Goal: Task Accomplishment & Management: Use online tool/utility

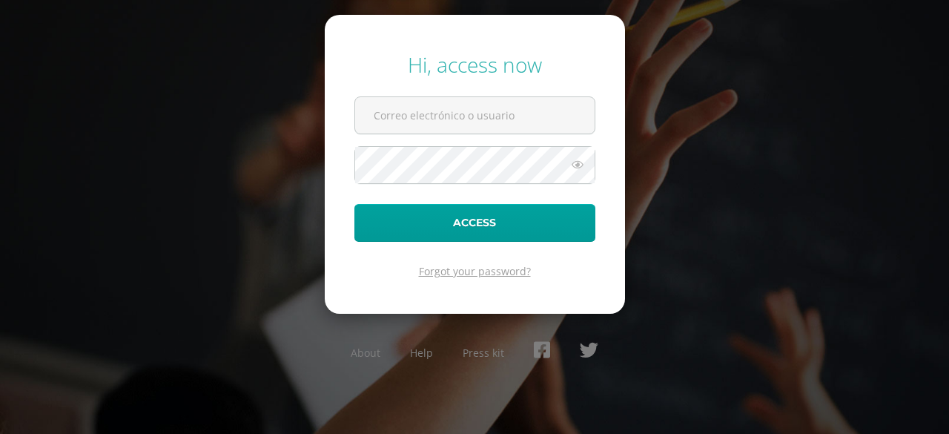
click at [470, 271] on link "Forgot your password?" at bounding box center [475, 271] width 112 height 14
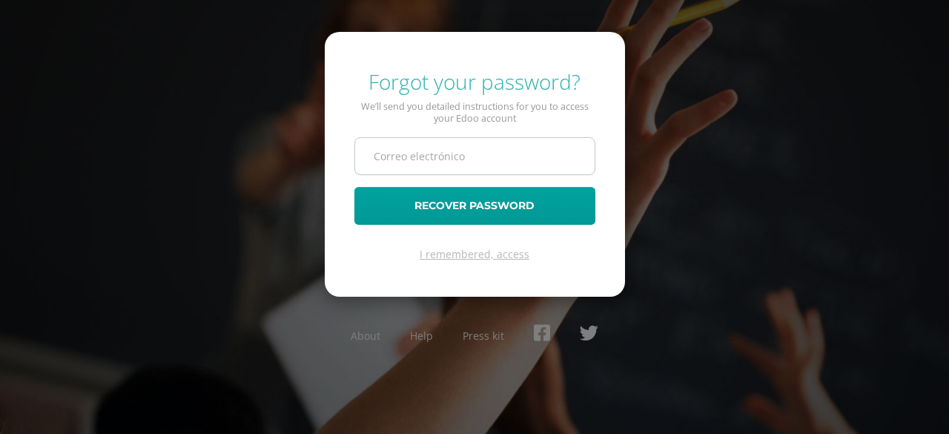
click at [443, 153] on input "text" at bounding box center [474, 156] width 239 height 36
click at [482, 252] on link "I remembered, access" at bounding box center [474, 254] width 110 height 14
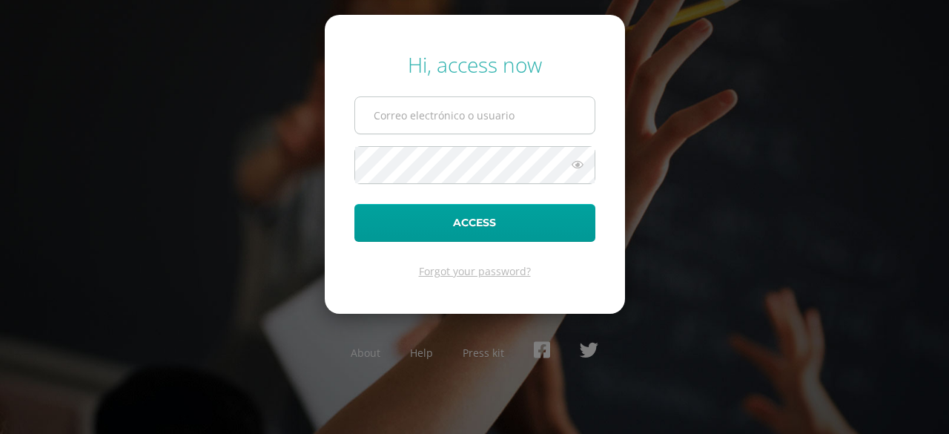
click at [443, 117] on input "text" at bounding box center [474, 115] width 239 height 36
type input "255822@insarycristovive.edu"
click at [758, 109] on div "Hi, access now 255822@insarycristovive.edu Access Forgot your password? About H…" at bounding box center [474, 217] width 949 height 356
click at [700, 2] on div "Hi, access now 255822@insarycristovive.edu Access Forgot your password? About H…" at bounding box center [474, 217] width 961 height 434
click at [786, 93] on div "Hi, access now 255822@insarycristovive.edu Access Forgot your password? About H…" at bounding box center [474, 217] width 949 height 356
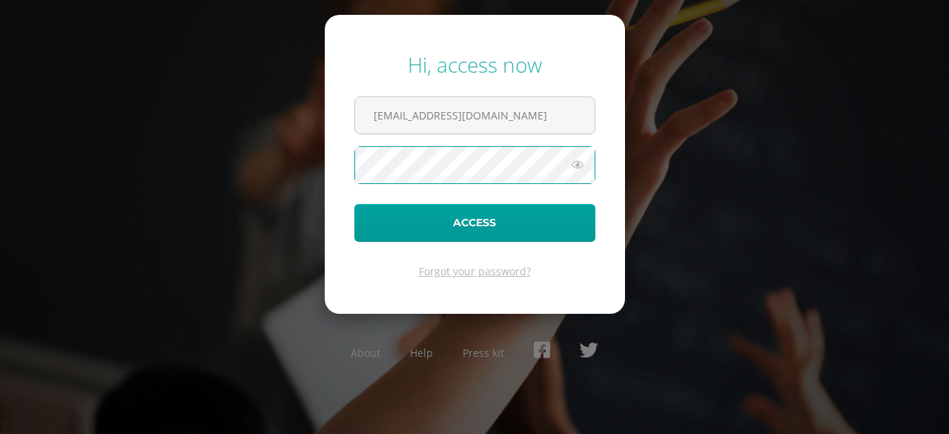
click at [577, 168] on icon at bounding box center [577, 165] width 19 height 18
click at [354, 204] on button "Access" at bounding box center [474, 223] width 241 height 38
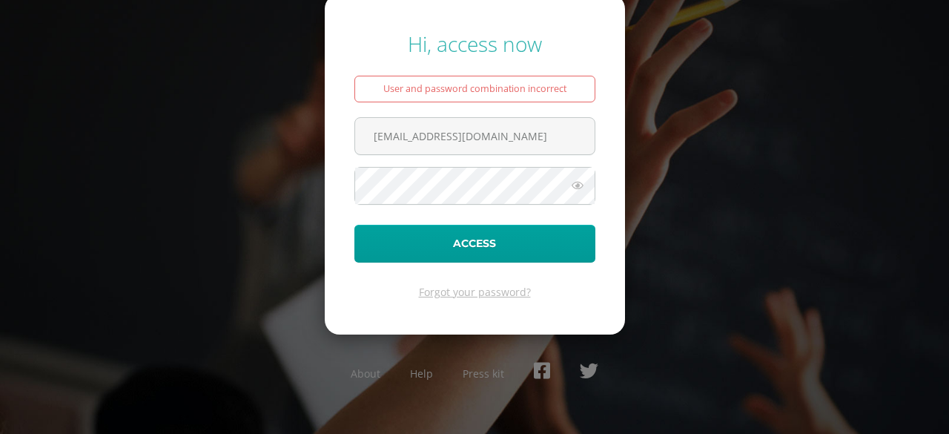
click at [578, 183] on icon at bounding box center [577, 185] width 19 height 18
click at [354, 225] on button "Access" at bounding box center [474, 244] width 241 height 38
click at [533, 135] on input "[EMAIL_ADDRESS][DOMAIN_NAME]" at bounding box center [474, 136] width 239 height 36
type input "[EMAIL_ADDRESS][DOMAIN_NAME]"
click at [582, 188] on icon at bounding box center [577, 185] width 19 height 18
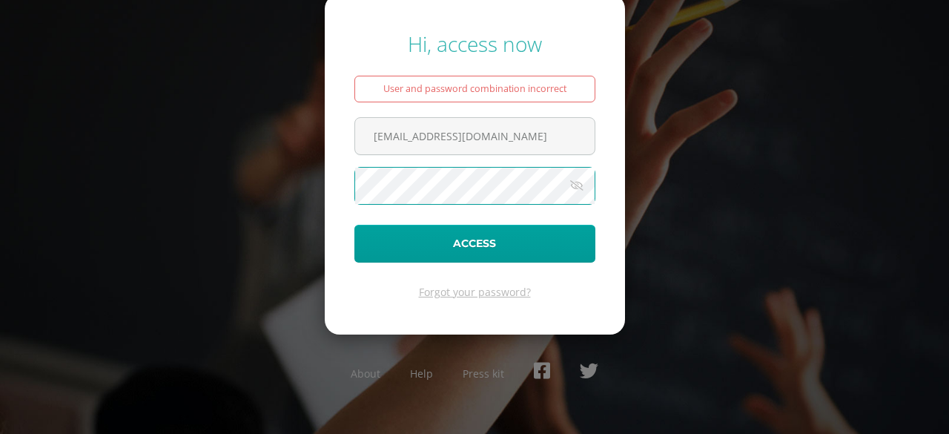
click at [580, 183] on icon at bounding box center [576, 185] width 21 height 18
click at [580, 183] on icon at bounding box center [577, 185] width 19 height 18
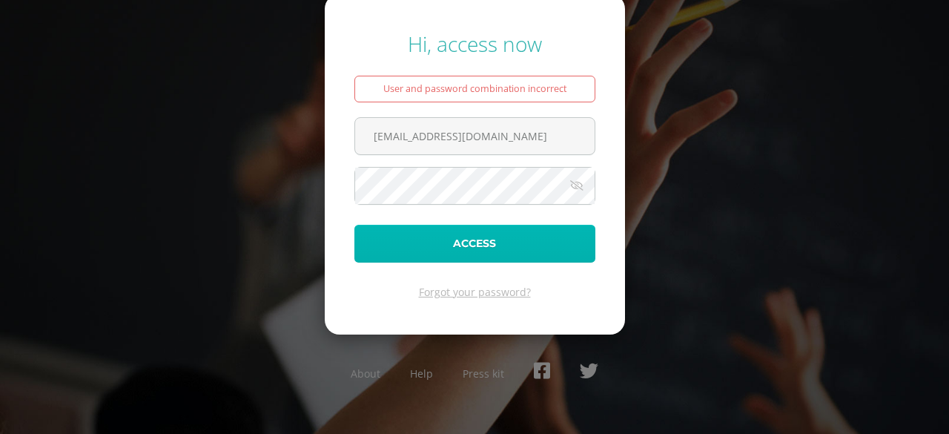
click at [528, 246] on button "Access" at bounding box center [474, 244] width 241 height 38
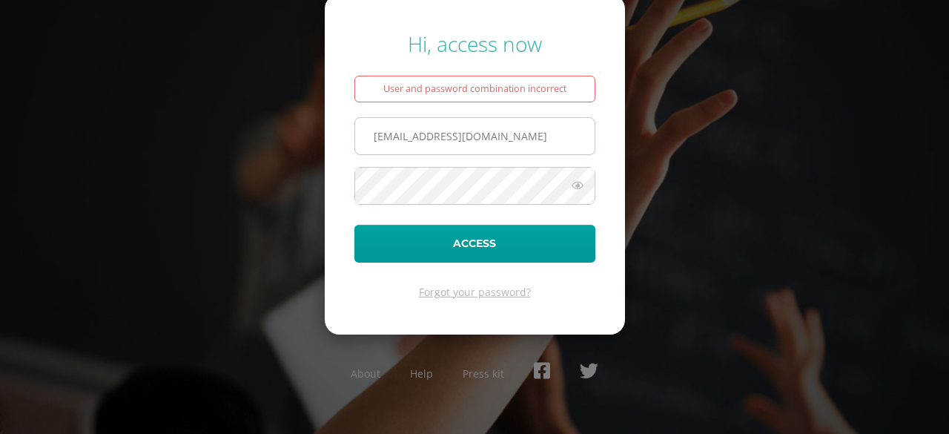
click at [525, 129] on input "255822@insarycristovive.edu" at bounding box center [474, 136] width 239 height 36
click at [542, 136] on input "255822@insarycristovive.edu" at bounding box center [474, 136] width 239 height 36
type input "[EMAIL_ADDRESS][DOMAIN_NAME]"
click at [580, 185] on icon at bounding box center [577, 185] width 19 height 18
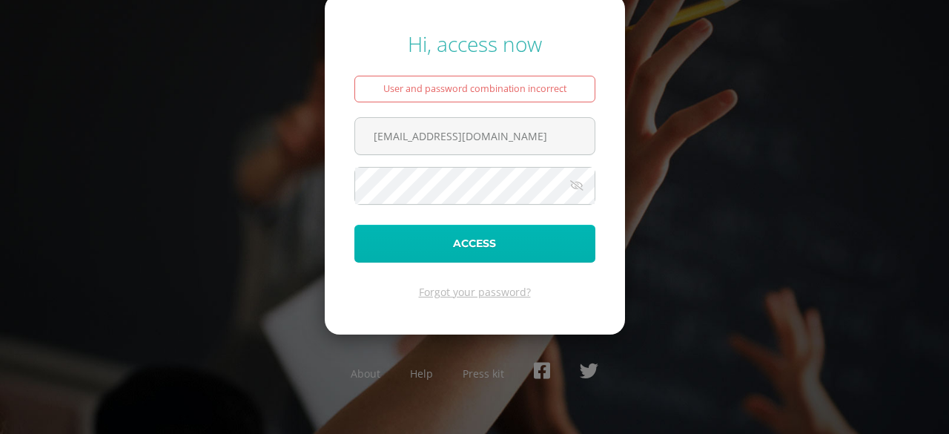
click at [520, 233] on button "Access" at bounding box center [474, 244] width 241 height 38
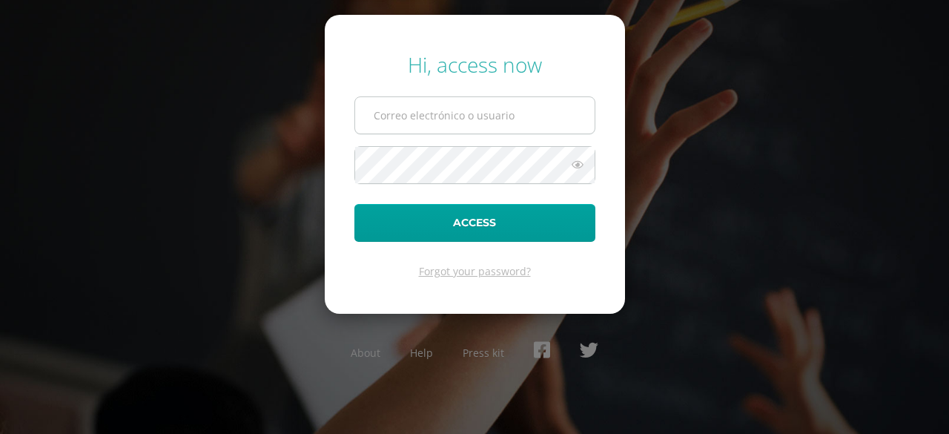
click at [394, 130] on input "text" at bounding box center [474, 115] width 239 height 36
type input "[EMAIL_ADDRESS][DOMAIN_NAME]"
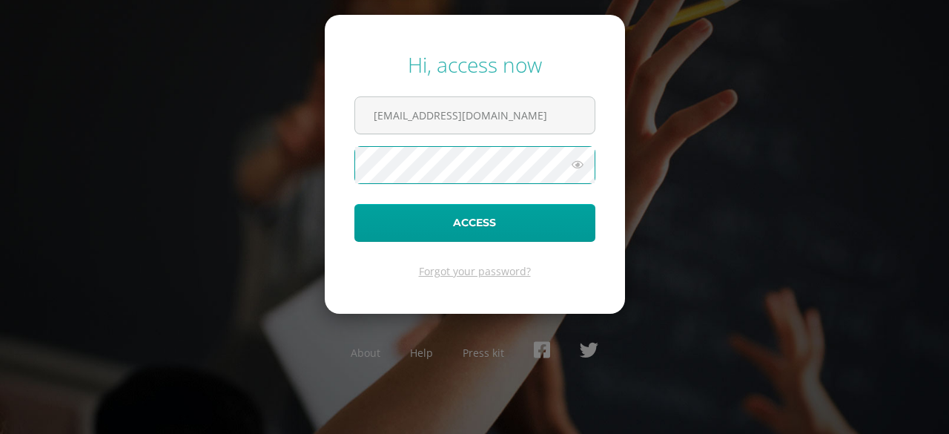
click at [583, 162] on icon at bounding box center [577, 165] width 19 height 18
click at [354, 204] on button "Access" at bounding box center [474, 223] width 241 height 38
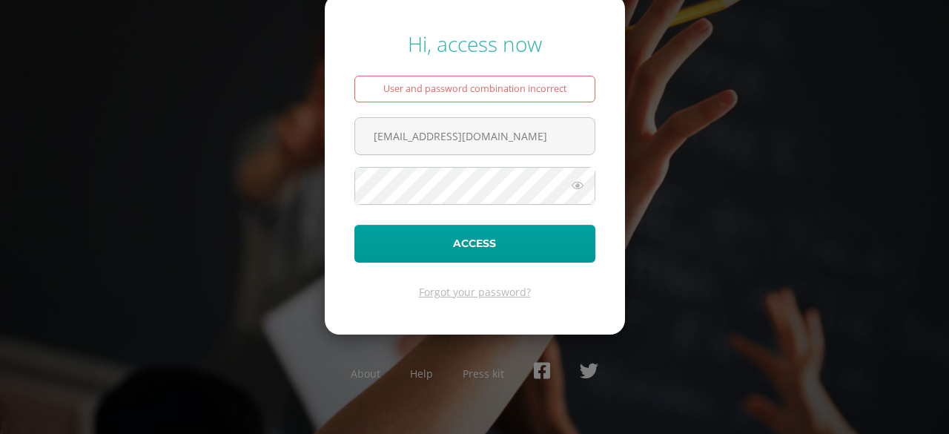
click at [577, 181] on icon at bounding box center [577, 185] width 19 height 18
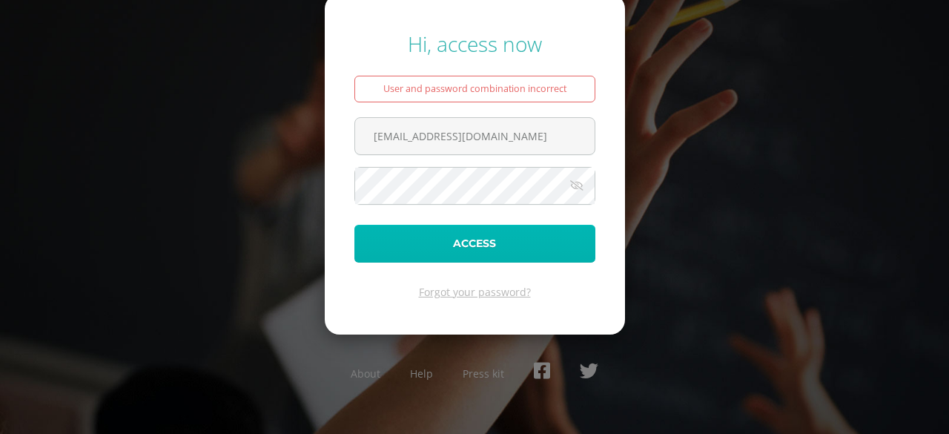
click at [451, 236] on button "Access" at bounding box center [474, 244] width 241 height 38
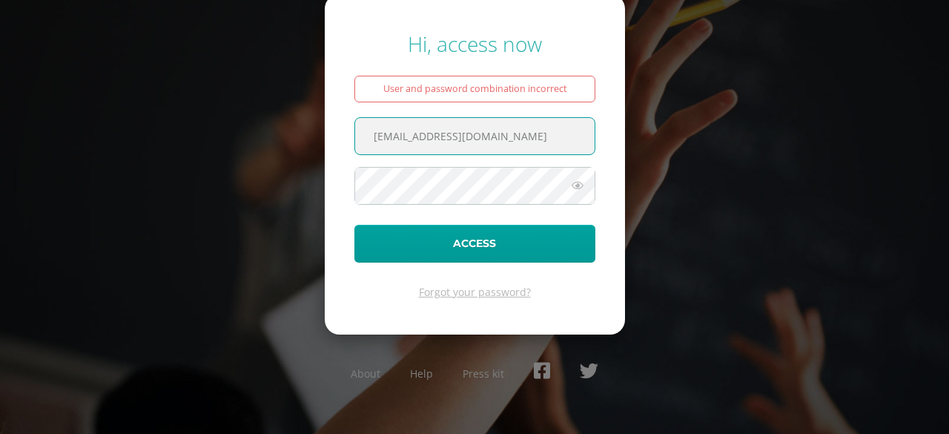
click at [480, 142] on input "[EMAIL_ADDRESS][DOMAIN_NAME]" at bounding box center [474, 136] width 239 height 36
click at [537, 139] on input "[EMAIL_ADDRESS][DOMAIN_NAME]" at bounding box center [474, 136] width 239 height 36
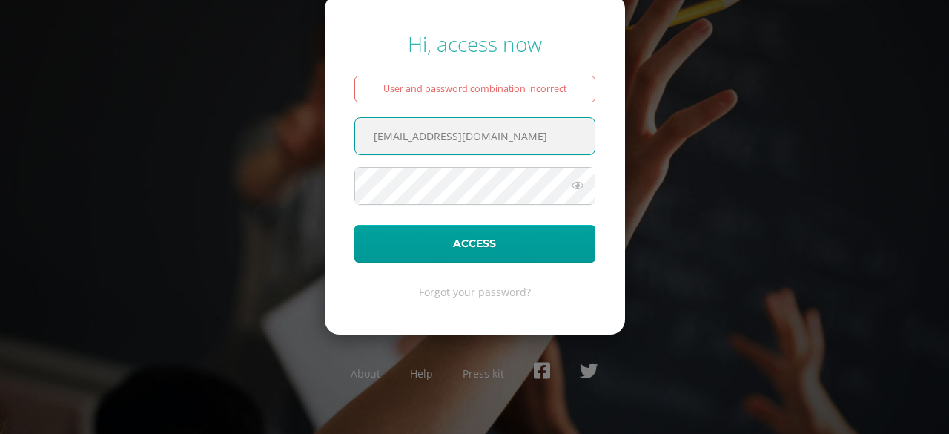
click at [537, 139] on input "[EMAIL_ADDRESS][DOMAIN_NAME]" at bounding box center [474, 136] width 239 height 36
click at [580, 185] on icon at bounding box center [577, 185] width 19 height 18
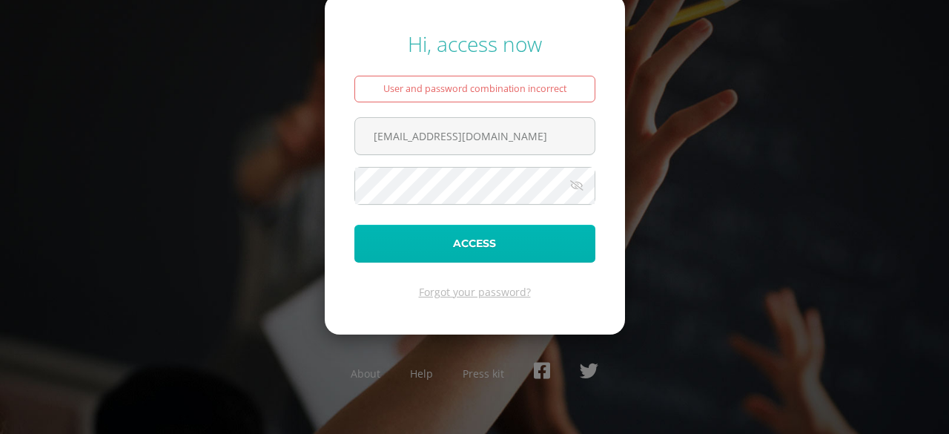
click at [515, 231] on button "Access" at bounding box center [474, 244] width 241 height 38
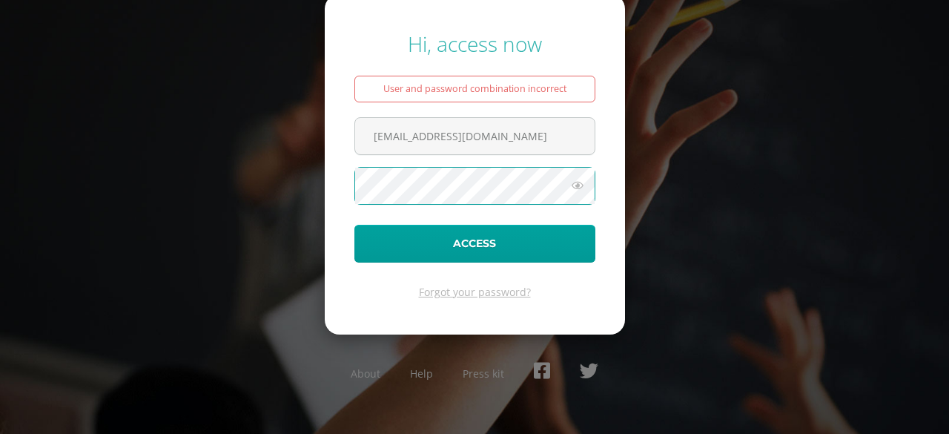
click at [354, 225] on button "Access" at bounding box center [474, 244] width 241 height 38
type input "[EMAIL_ADDRESS][DOMAIN_NAME]"
click at [354, 225] on button "Access" at bounding box center [474, 244] width 241 height 38
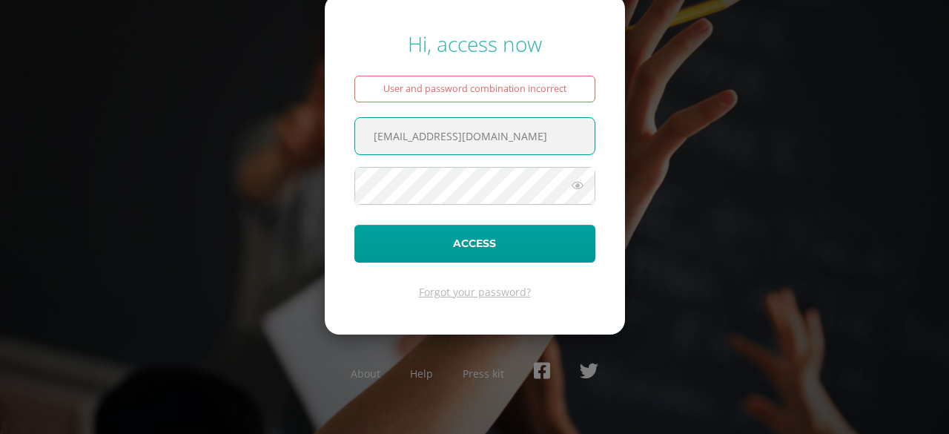
click at [542, 130] on input "[EMAIL_ADDRESS][DOMAIN_NAME]" at bounding box center [474, 136] width 239 height 36
click at [532, 134] on input "[EMAIL_ADDRESS][DOMAIN_NAME]" at bounding box center [474, 136] width 239 height 36
type input "[EMAIL_ADDRESS][DOMAIN_NAME]"
click at [580, 191] on icon at bounding box center [577, 185] width 19 height 18
drag, startPoint x: 582, startPoint y: 185, endPoint x: 572, endPoint y: 180, distance: 10.6
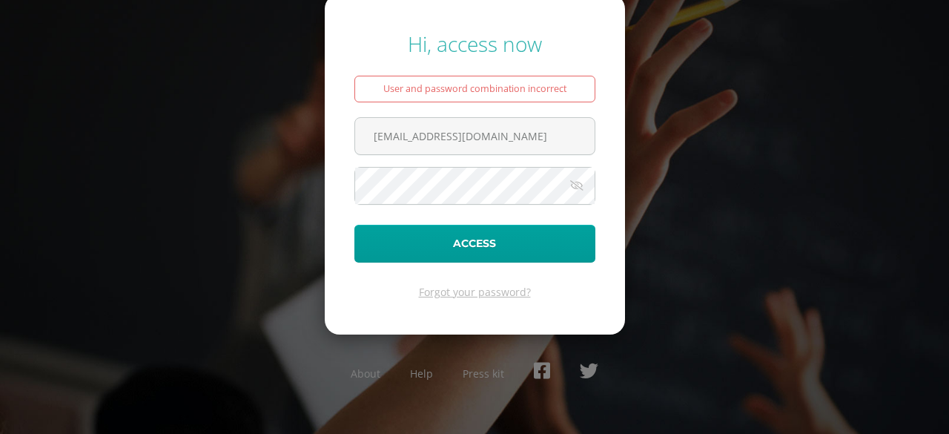
click at [572, 180] on icon at bounding box center [576, 185] width 21 height 18
click at [572, 180] on icon at bounding box center [577, 185] width 19 height 18
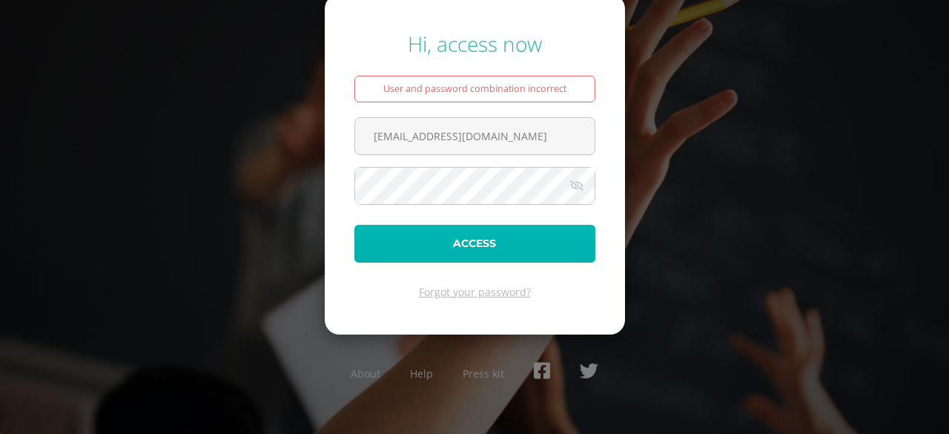
click at [517, 243] on button "Access" at bounding box center [474, 244] width 241 height 38
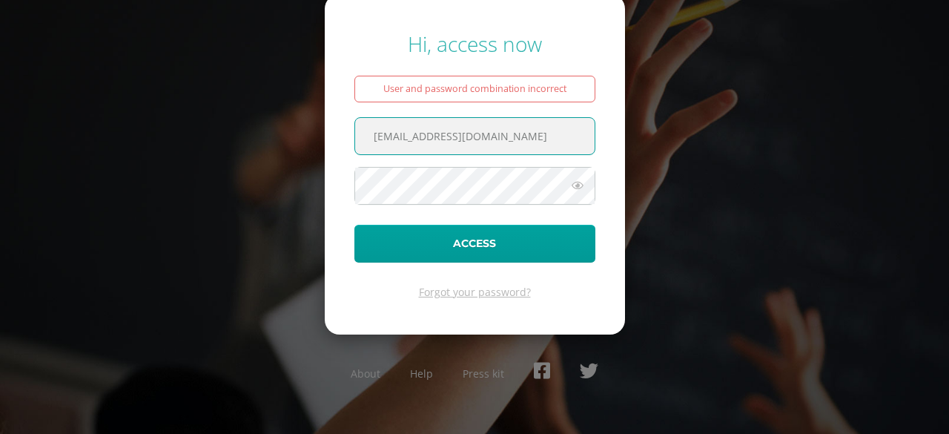
click at [408, 133] on input "[EMAIL_ADDRESS][DOMAIN_NAME]" at bounding box center [474, 136] width 239 height 36
type input "2558222@insarycristovive.edu.gt"
click at [580, 190] on icon at bounding box center [577, 185] width 19 height 18
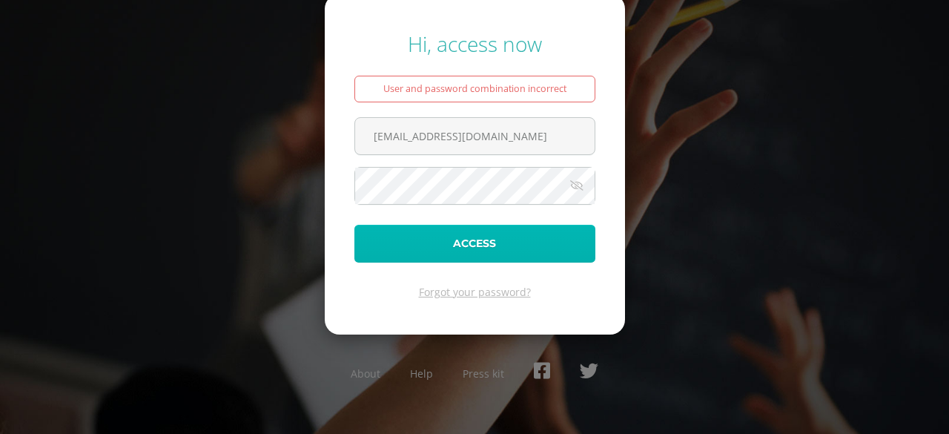
click at [461, 239] on button "Access" at bounding box center [474, 244] width 241 height 38
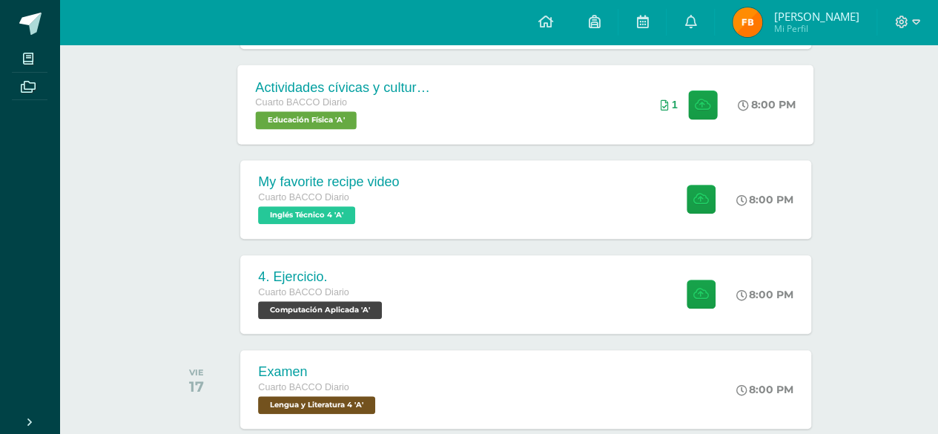
scroll to position [513, 0]
click at [537, 180] on div "My favorite recipe video Cuarto BACCO Diario Inglés Técnico 4 'A' 8:00 PM My fa…" at bounding box center [525, 198] width 570 height 79
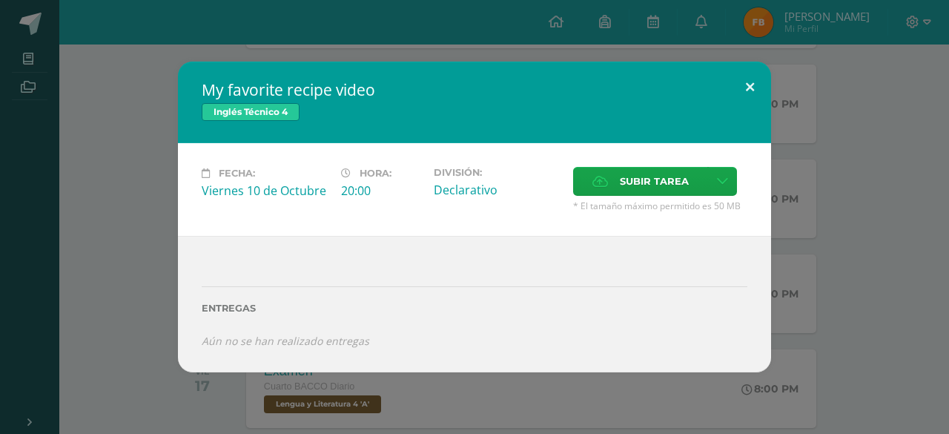
click at [750, 92] on button at bounding box center [750, 87] width 42 height 50
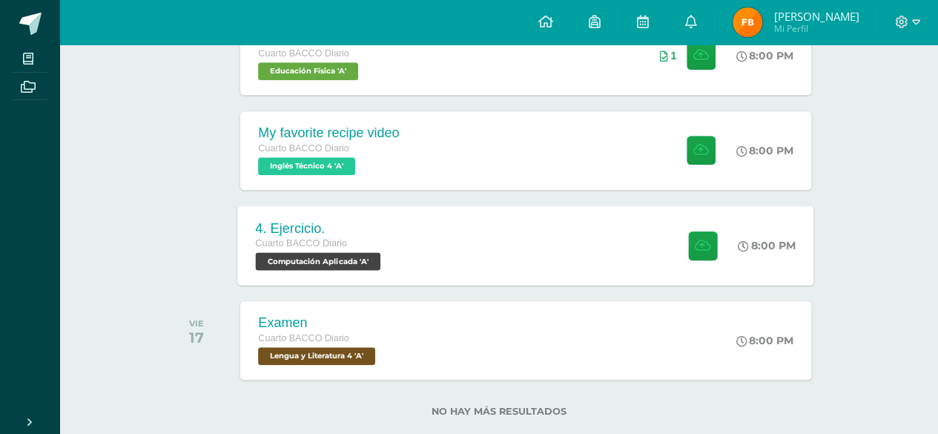
scroll to position [562, 0]
click at [494, 246] on div "4. Ejercicio. Cuarto BACCO Diario Computación Aplicada 'A' 8:00 PM 4. Ejercicio…" at bounding box center [526, 244] width 576 height 79
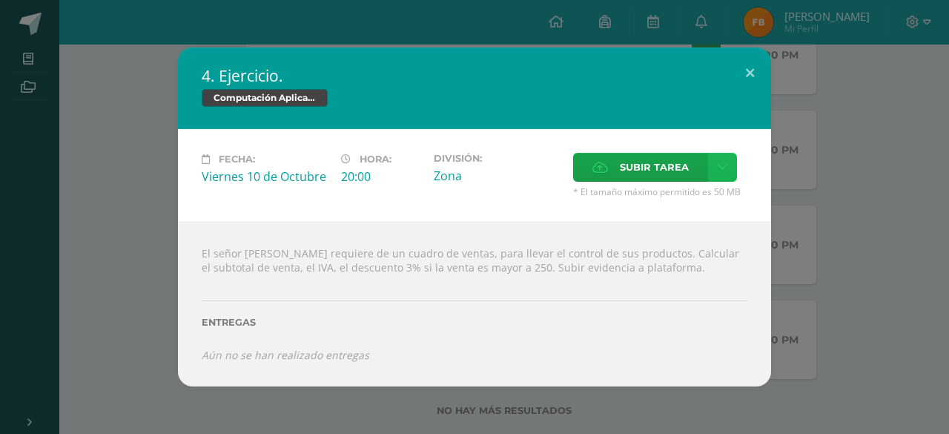
click at [713, 161] on link at bounding box center [722, 167] width 29 height 29
click at [676, 171] on span "Subir tarea" at bounding box center [654, 166] width 69 height 27
click at [0, 0] on input "Subir tarea" at bounding box center [0, 0] width 0 height 0
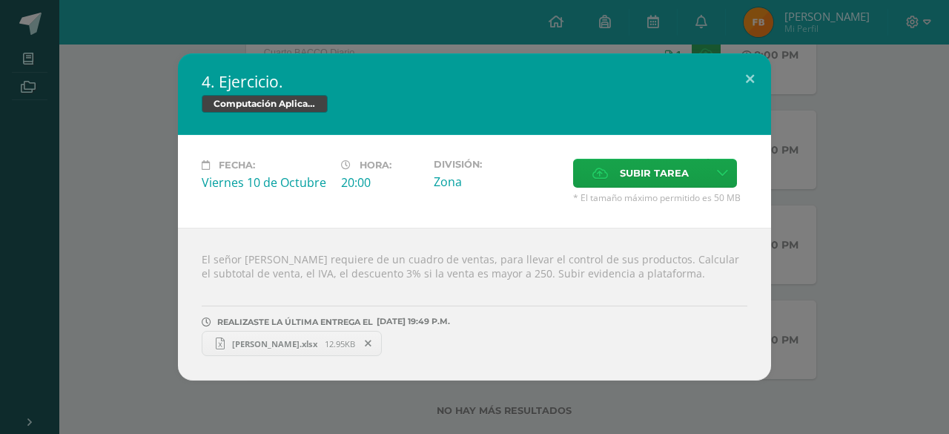
click at [283, 341] on span "mynor.xlsx" at bounding box center [275, 343] width 100 height 11
click at [753, 72] on button at bounding box center [750, 78] width 42 height 50
